Goal: Information Seeking & Learning: Learn about a topic

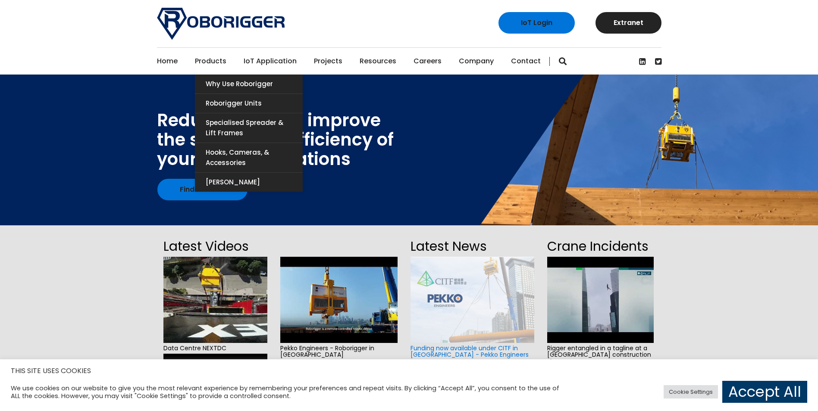
click at [208, 62] on link "Products" at bounding box center [210, 61] width 31 height 27
click at [254, 103] on link "Roborigger Units" at bounding box center [249, 103] width 108 height 19
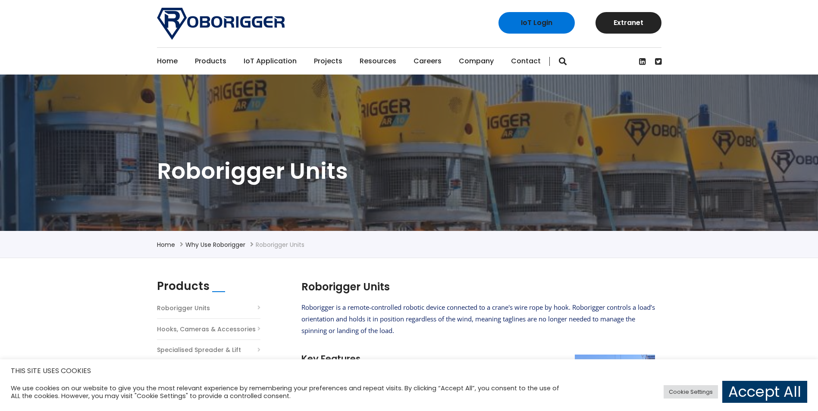
click at [172, 61] on link "Home" at bounding box center [167, 61] width 21 height 27
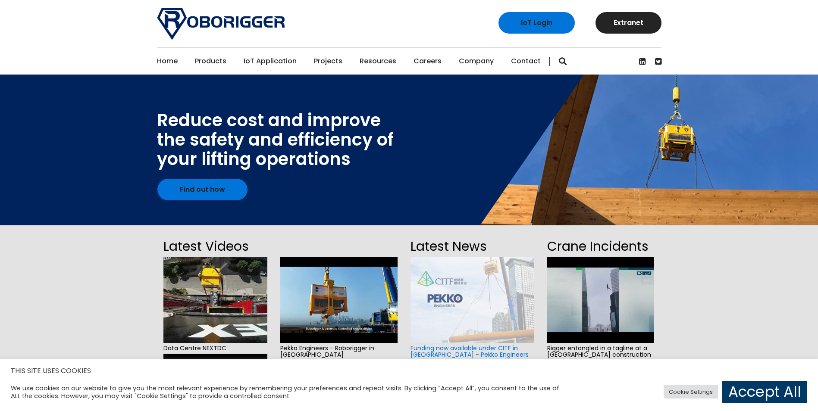
click at [226, 59] on ul "Home Products Why use Roborigger Roborigger Units Specialised Spreader & Lift F…" at bounding box center [349, 61] width 384 height 27
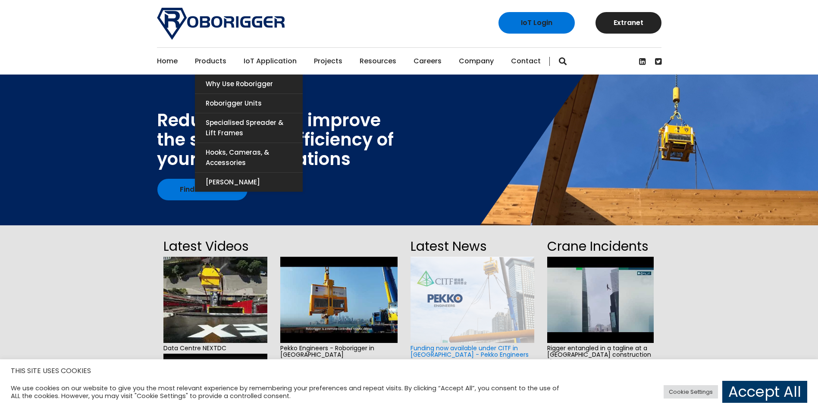
click at [216, 60] on link "Products" at bounding box center [210, 61] width 31 height 27
click at [223, 106] on link "Roborigger Units" at bounding box center [249, 103] width 108 height 19
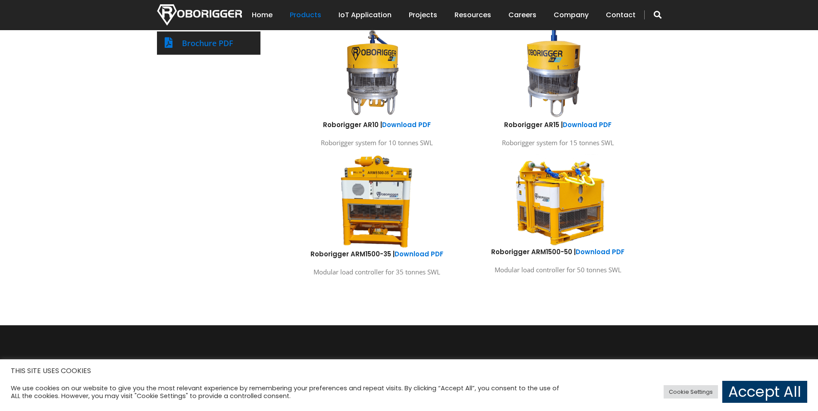
scroll to position [609, 0]
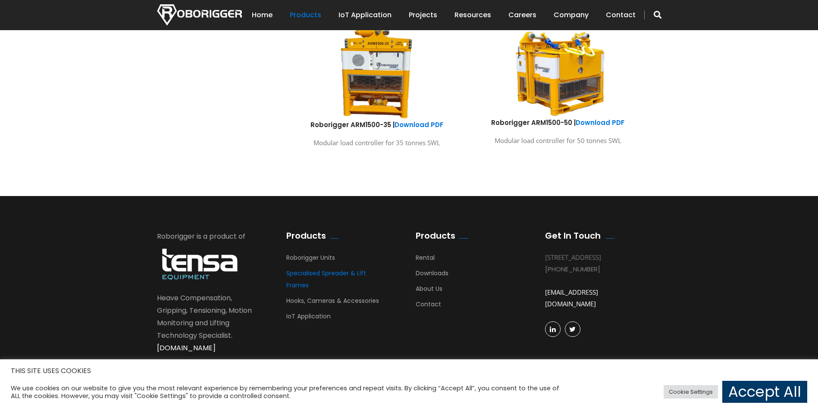
click at [326, 273] on link "Specialised Spreader & Lift Frames" at bounding box center [326, 281] width 80 height 25
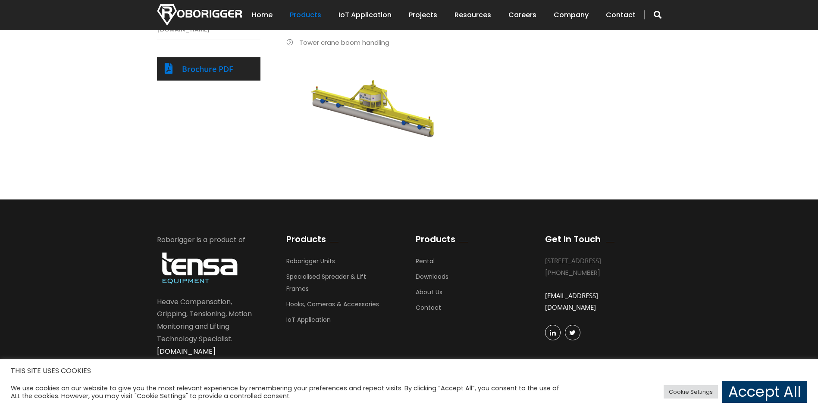
scroll to position [457, 0]
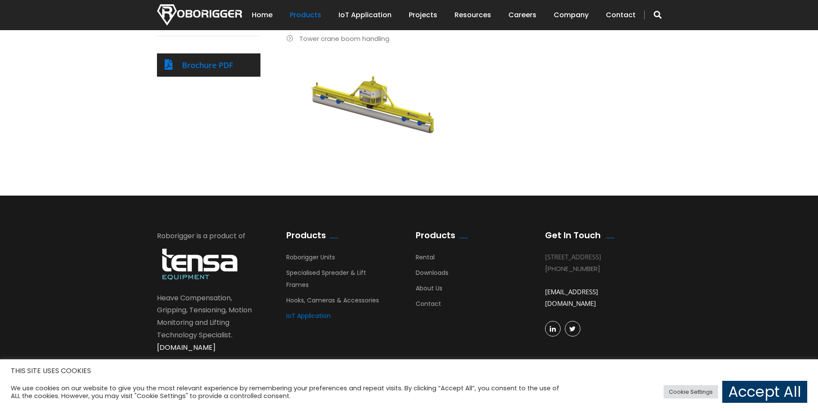
click at [301, 318] on link "IoT Application" at bounding box center [308, 318] width 44 height 13
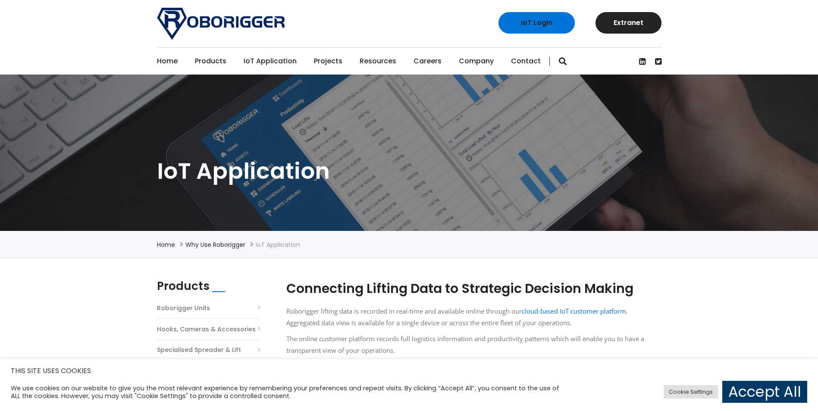
click at [567, 63] on div "Home Products Why use Roborigger Roborigger Units Specialised Spreader & Lift F…" at bounding box center [409, 60] width 504 height 27
click at [562, 60] on div "Home Products Why use Roborigger Roborigger Units Specialised Spreader & Lift F…" at bounding box center [409, 60] width 504 height 27
click at [559, 57] on span "button" at bounding box center [563, 61] width 8 height 9
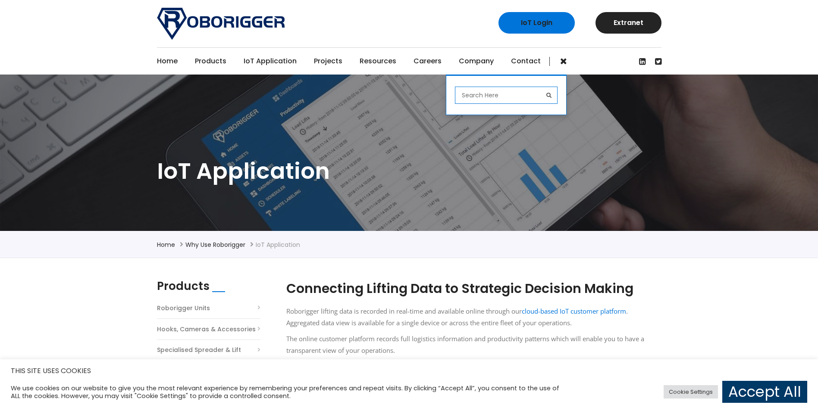
click at [486, 98] on input "search" at bounding box center [506, 95] width 103 height 17
type input "quick release hooks"
click at [540, 87] on button "submit" at bounding box center [548, 95] width 17 height 17
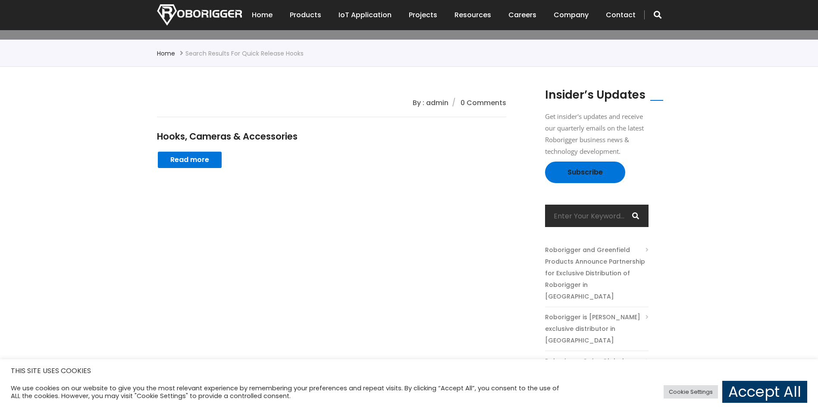
scroll to position [259, 0]
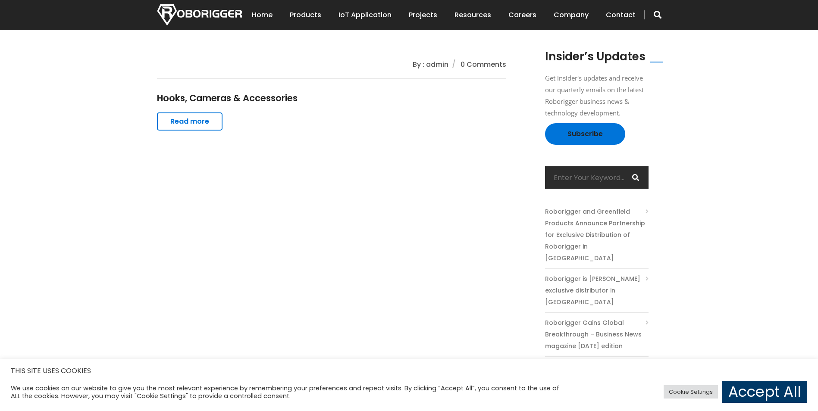
click at [193, 119] on link "Read more" at bounding box center [190, 121] width 66 height 18
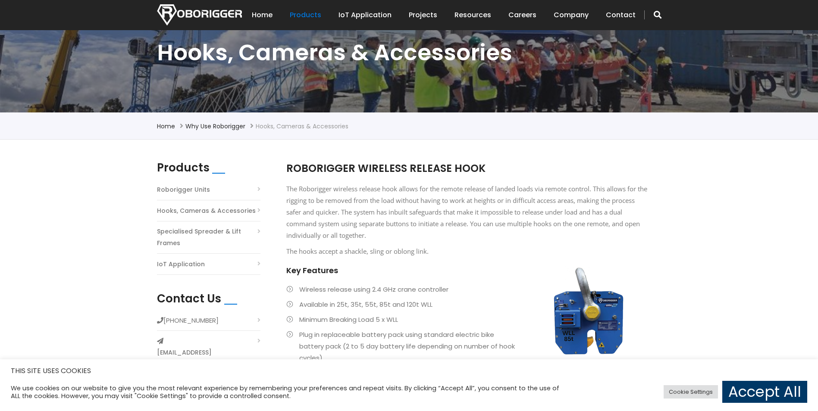
scroll to position [110, 0]
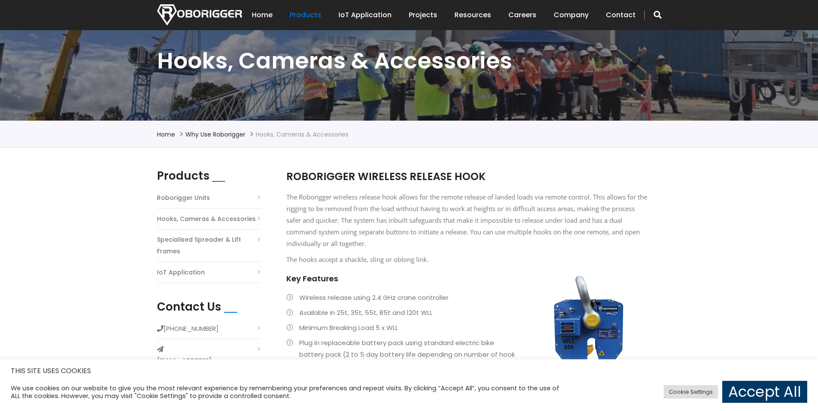
click at [185, 240] on link "Specialised Spreader & Lift Frames" at bounding box center [208, 245] width 103 height 23
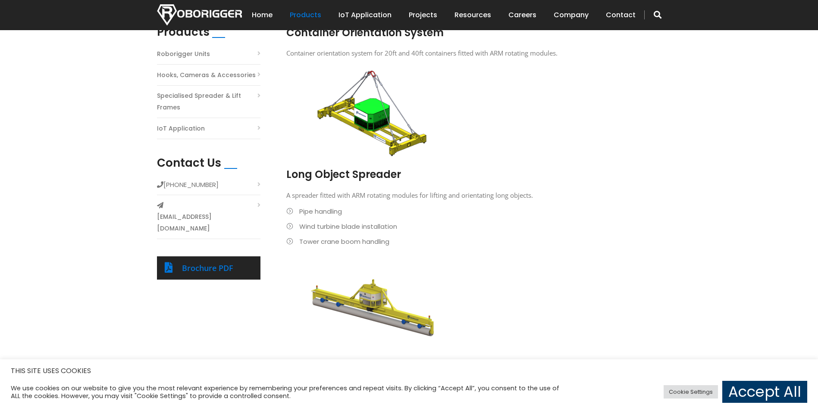
scroll to position [259, 0]
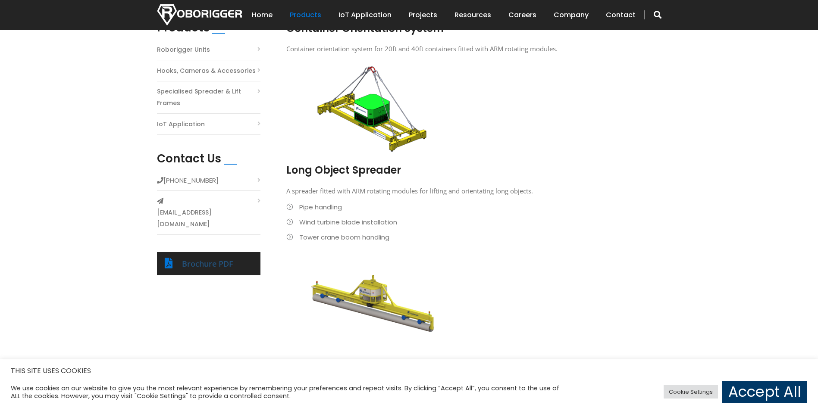
click at [220, 259] on link "Brochure PDF" at bounding box center [207, 264] width 51 height 10
